Goal: Use online tool/utility: Utilize a website feature to perform a specific function

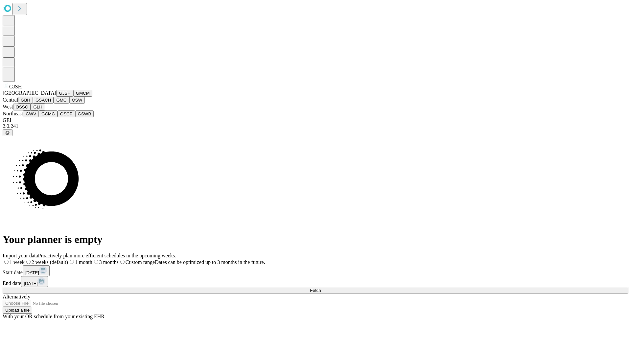
click at [56, 97] on button "GJSH" at bounding box center [64, 93] width 17 height 7
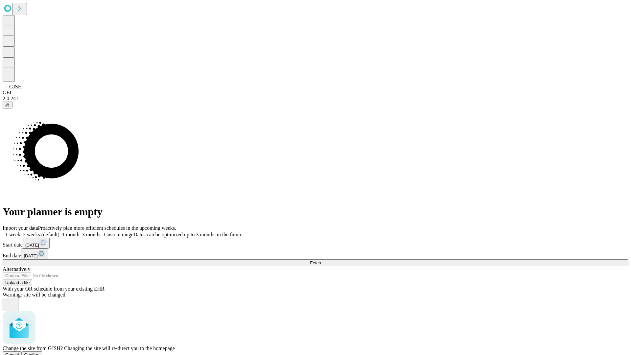
click at [40, 353] on span "Confirm" at bounding box center [31, 355] width 15 height 5
click at [20, 232] on label "1 week" at bounding box center [12, 235] width 18 height 6
click at [321, 260] on span "Fetch" at bounding box center [315, 262] width 11 height 5
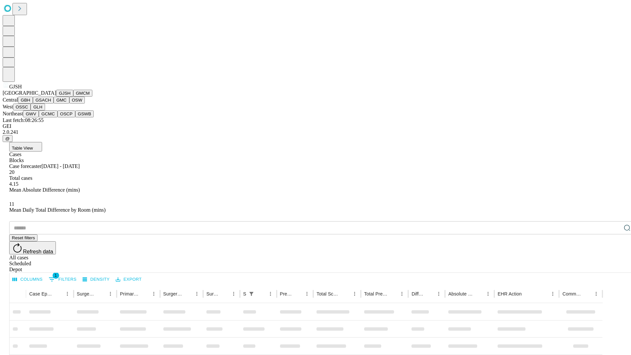
click at [73, 97] on button "GMCM" at bounding box center [82, 93] width 19 height 7
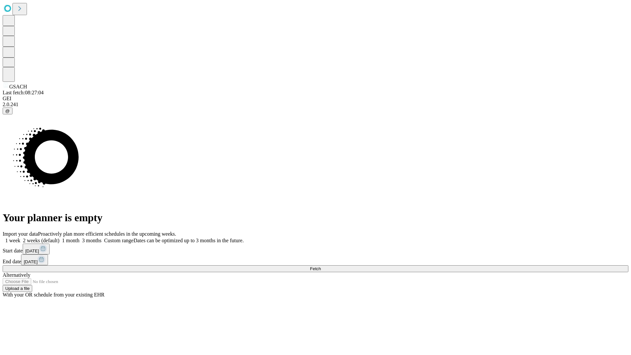
click at [20, 238] on label "1 week" at bounding box center [12, 241] width 18 height 6
click at [321, 266] on span "Fetch" at bounding box center [315, 268] width 11 height 5
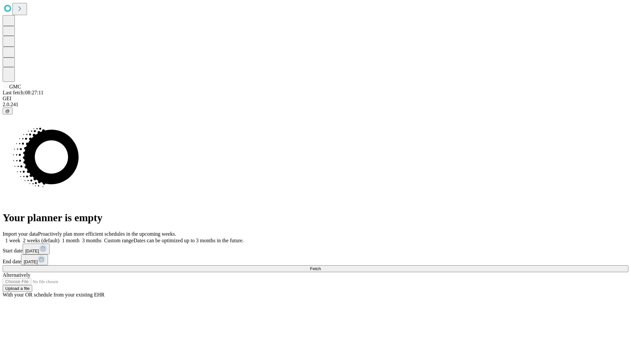
click at [321, 266] on span "Fetch" at bounding box center [315, 268] width 11 height 5
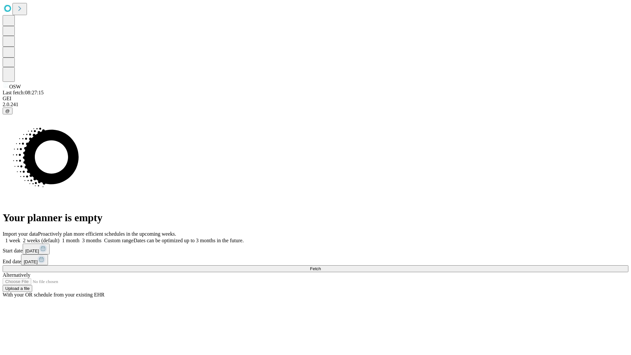
click at [321, 266] on span "Fetch" at bounding box center [315, 268] width 11 height 5
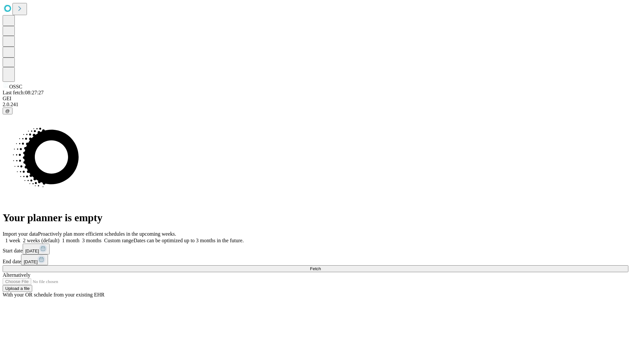
click at [321, 266] on span "Fetch" at bounding box center [315, 268] width 11 height 5
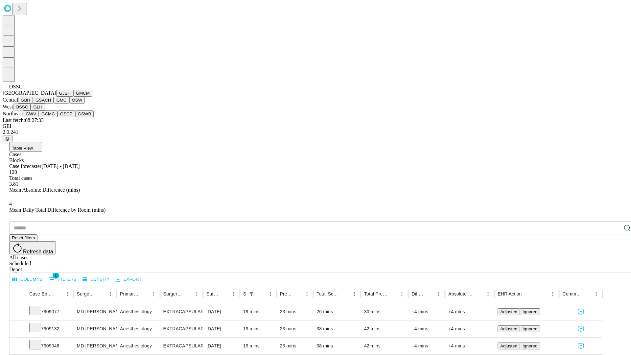
click at [45, 111] on button "GLH" at bounding box center [38, 107] width 14 height 7
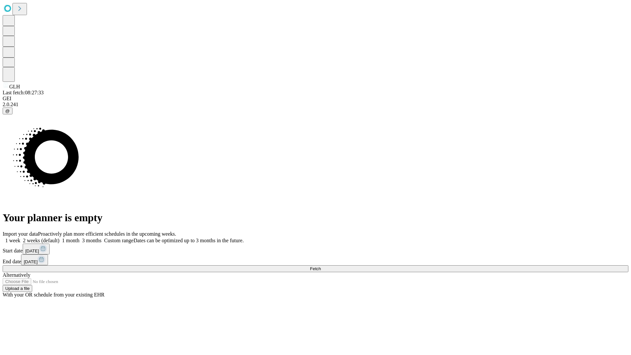
click at [20, 238] on label "1 week" at bounding box center [12, 241] width 18 height 6
click at [321, 266] on span "Fetch" at bounding box center [315, 268] width 11 height 5
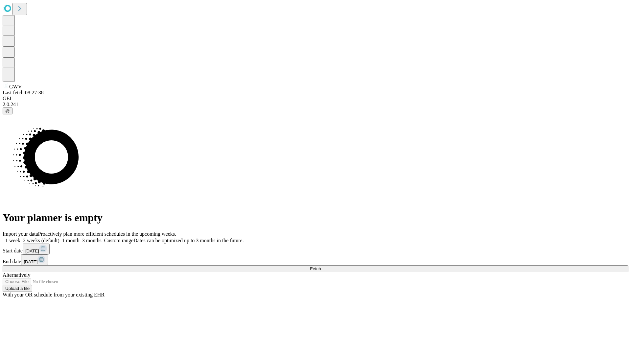
click at [20, 238] on label "1 week" at bounding box center [12, 241] width 18 height 6
click at [321, 266] on span "Fetch" at bounding box center [315, 268] width 11 height 5
